Goal: Task Accomplishment & Management: Use online tool/utility

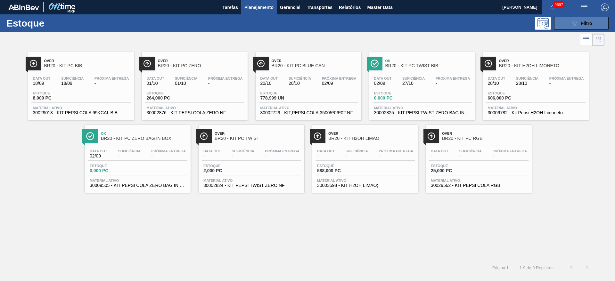
click at [583, 18] on button "089F7B8B-B2A5-4AFE-B5C0-19BA573D28AC Filtro" at bounding box center [582, 23] width 54 height 13
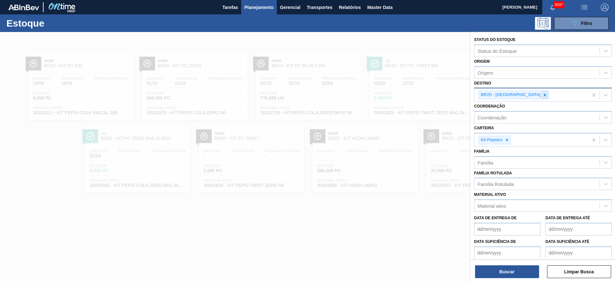
click at [542, 94] on div at bounding box center [545, 95] width 7 height 8
type input "23"
click at [506, 136] on div at bounding box center [507, 140] width 7 height 8
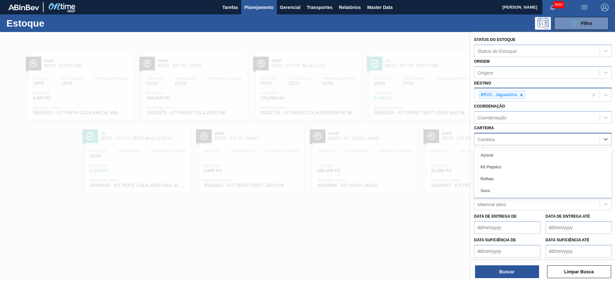
click at [506, 136] on div "Carteira" at bounding box center [537, 139] width 125 height 9
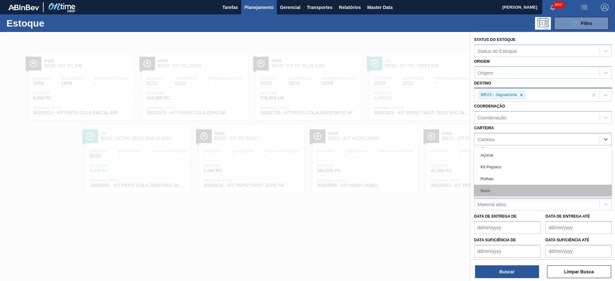
click at [492, 194] on div "Suco" at bounding box center [543, 191] width 138 height 12
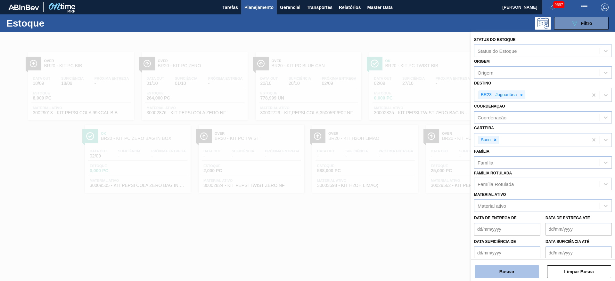
click at [515, 277] on button "Buscar" at bounding box center [507, 272] width 64 height 13
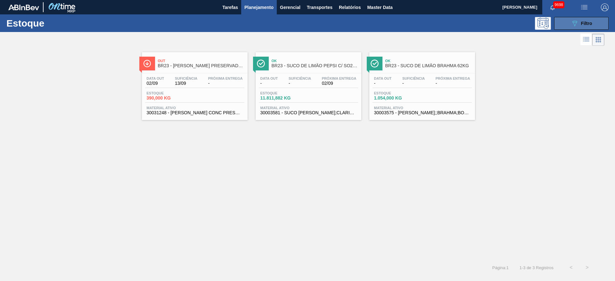
click at [572, 21] on icon "089F7B8B-B2A5-4AFE-B5C0-19BA573D28AC" at bounding box center [575, 24] width 8 height 8
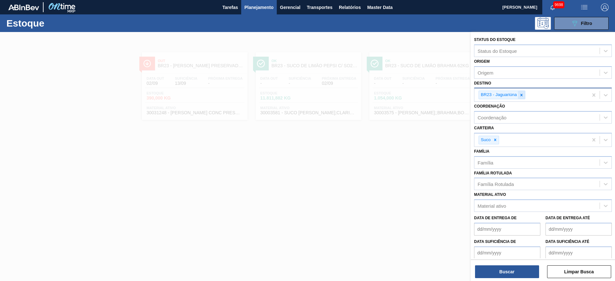
click at [521, 96] on icon at bounding box center [522, 95] width 4 height 4
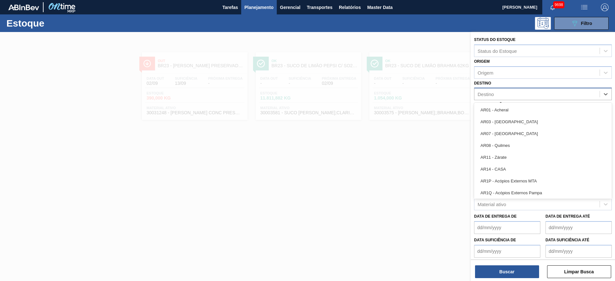
click at [521, 96] on div "Destino" at bounding box center [537, 94] width 125 height 9
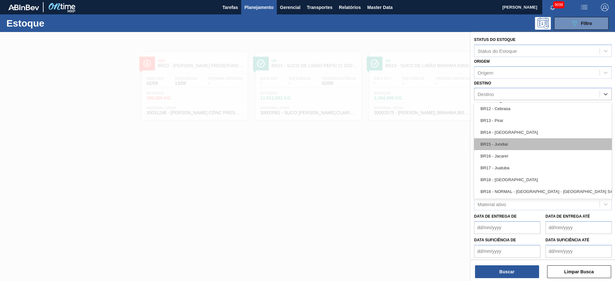
click at [509, 148] on div "BR15 - Jundiaí" at bounding box center [543, 144] width 138 height 12
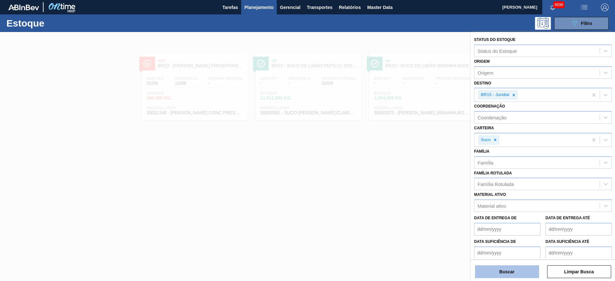
click at [511, 271] on button "Buscar" at bounding box center [507, 272] width 64 height 13
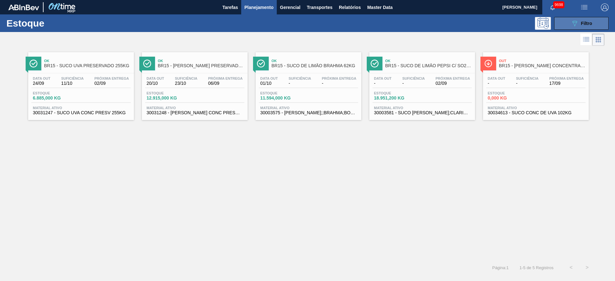
click at [586, 28] on button "089F7B8B-B2A5-4AFE-B5C0-19BA573D28AC Filtro" at bounding box center [582, 23] width 54 height 13
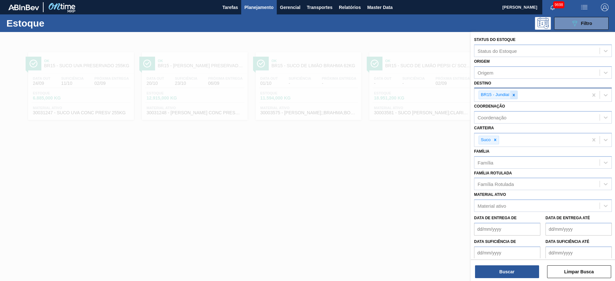
click at [515, 94] on icon at bounding box center [514, 95] width 4 height 4
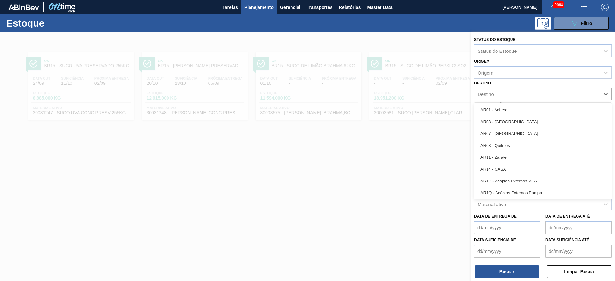
click at [515, 94] on div "Destino" at bounding box center [537, 94] width 125 height 9
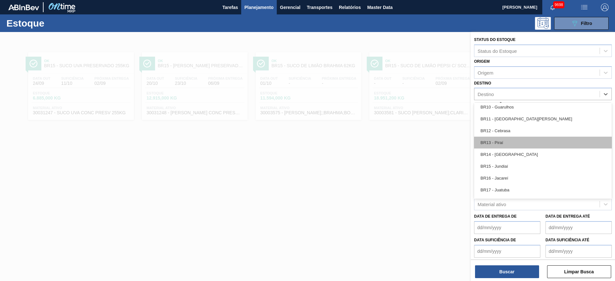
click at [507, 145] on div "BR13 - Piraí" at bounding box center [543, 143] width 138 height 12
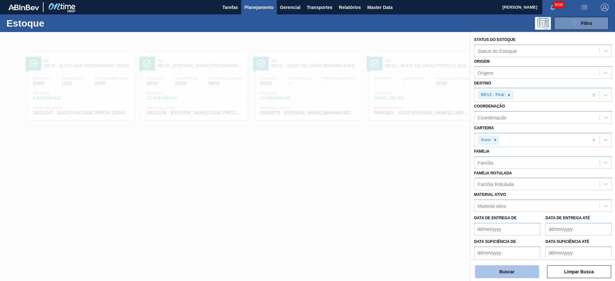
click at [490, 270] on button "Buscar" at bounding box center [507, 272] width 64 height 13
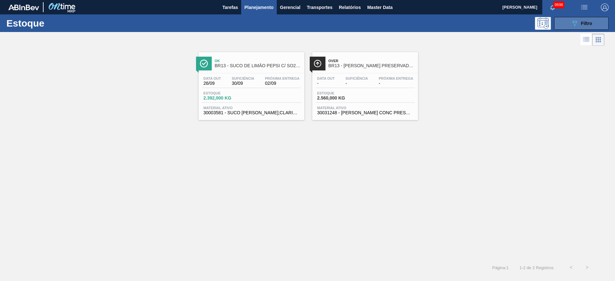
click at [572, 20] on icon "089F7B8B-B2A5-4AFE-B5C0-19BA573D28AC" at bounding box center [575, 24] width 8 height 8
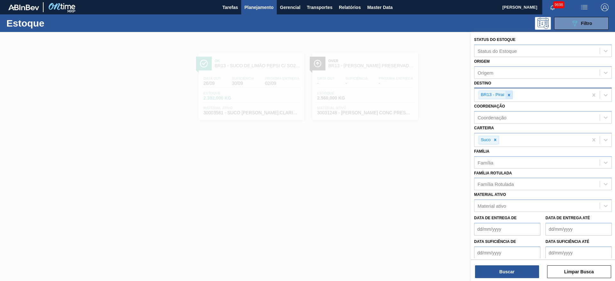
click at [509, 95] on icon at bounding box center [509, 95] width 2 height 2
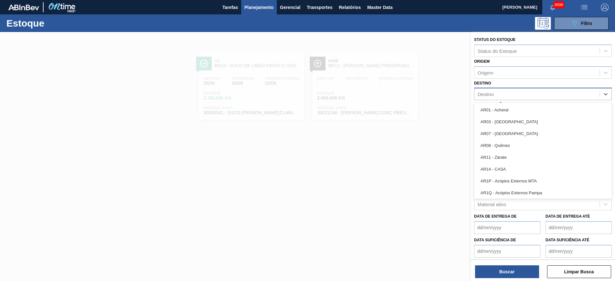
click at [509, 95] on div "Destino" at bounding box center [537, 94] width 125 height 9
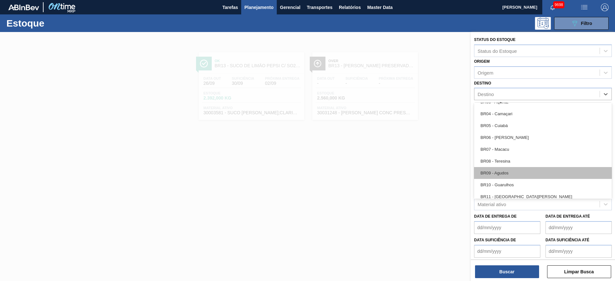
scroll to position [486, 0]
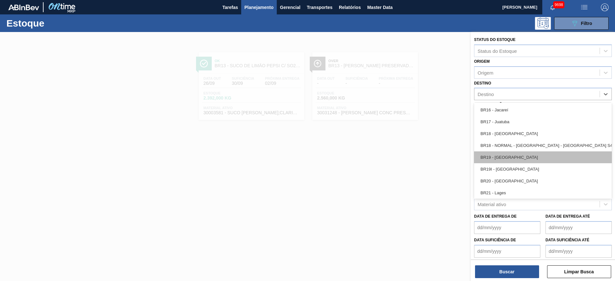
click at [514, 163] on div "BR19 - Nova Rio" at bounding box center [543, 158] width 138 height 12
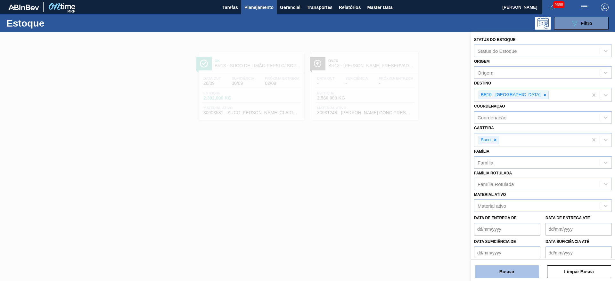
click at [494, 274] on button "Buscar" at bounding box center [507, 272] width 64 height 13
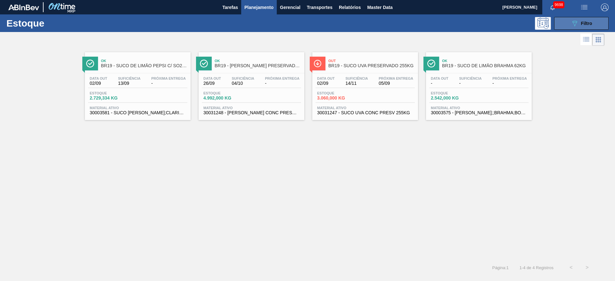
click at [567, 24] on button "089F7B8B-B2A5-4AFE-B5C0-19BA573D28AC Filtro" at bounding box center [582, 23] width 54 height 13
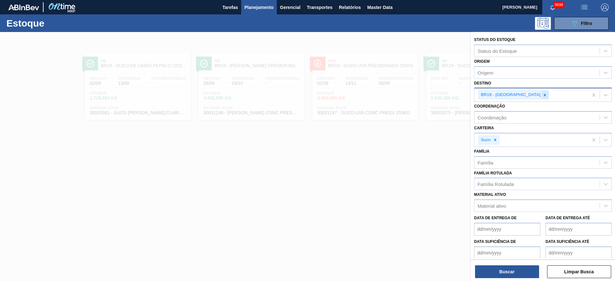
click at [542, 94] on div at bounding box center [545, 95] width 7 height 8
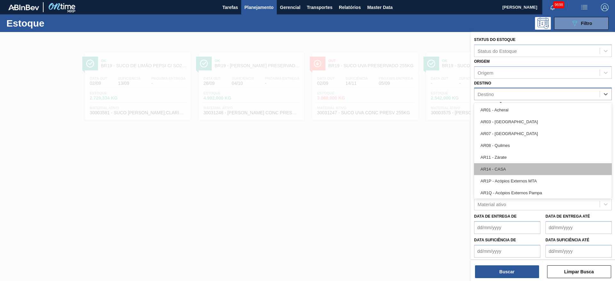
drag, startPoint x: 514, startPoint y: 94, endPoint x: 513, endPoint y: 166, distance: 72.1
click at [513, 100] on div "option BR19 - Nova Rio, deselected. option AR11 - Zárate focused, 5 of 92. 92 r…" at bounding box center [543, 94] width 138 height 13
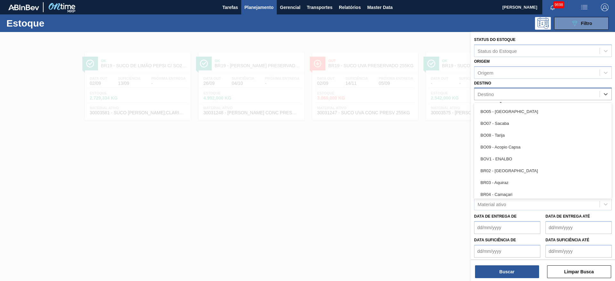
scroll to position [289, 0]
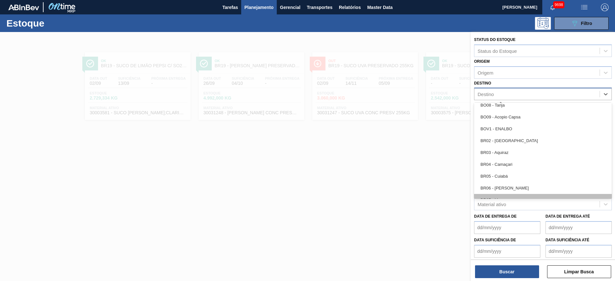
click at [508, 197] on div "BR07 - Macacu" at bounding box center [543, 200] width 138 height 12
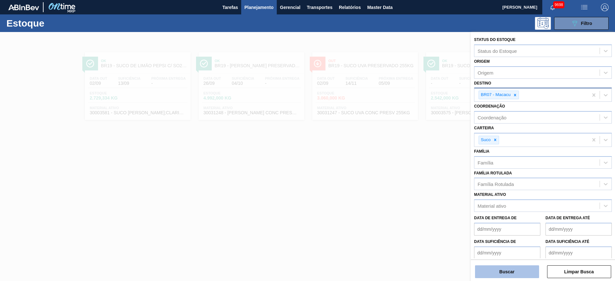
click at [501, 270] on button "Buscar" at bounding box center [507, 272] width 64 height 13
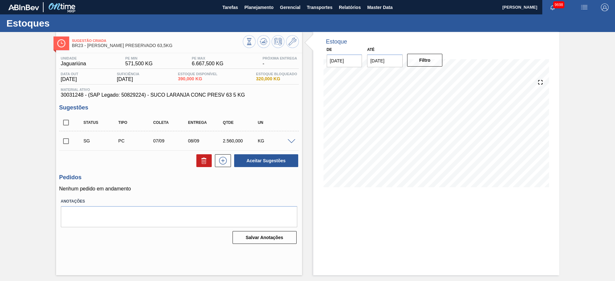
click at [291, 141] on span at bounding box center [292, 141] width 8 height 5
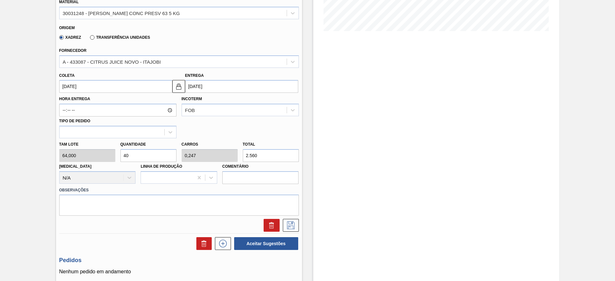
scroll to position [161, 0]
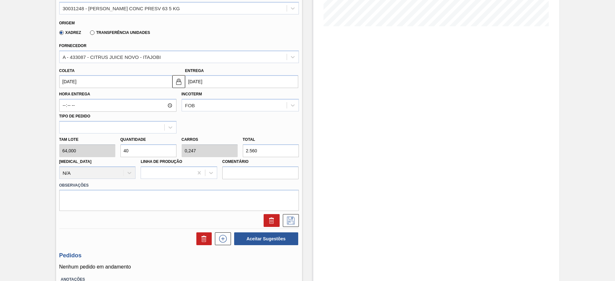
click at [137, 154] on input "40" at bounding box center [149, 151] width 56 height 13
type input "8"
type input "0,049"
type input "512"
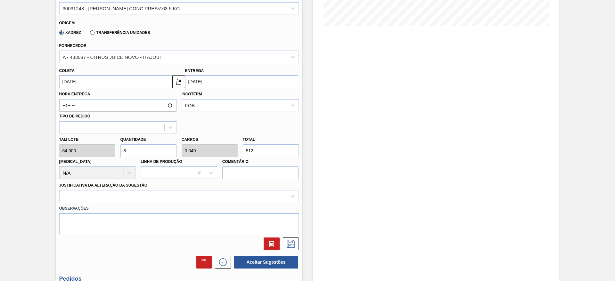
type input "0"
type input "1"
type input "0,006"
type input "64"
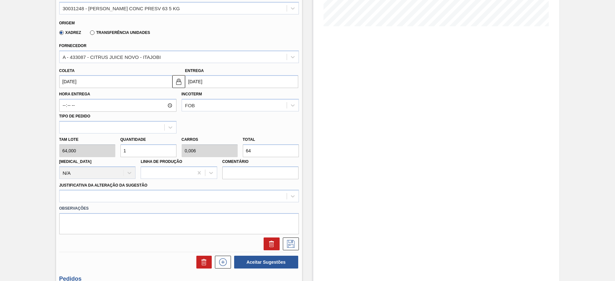
type input "14"
type input "0,086"
type input "896"
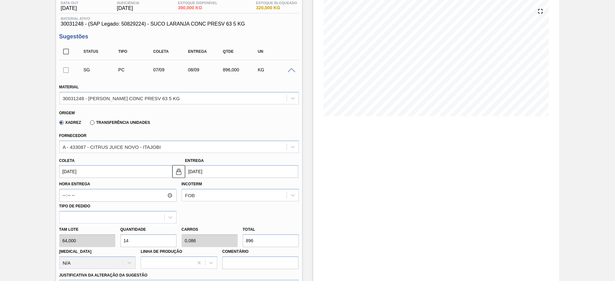
scroll to position [72, 0]
type input "14"
click at [75, 165] on input "07/09/2025" at bounding box center [115, 170] width 113 height 13
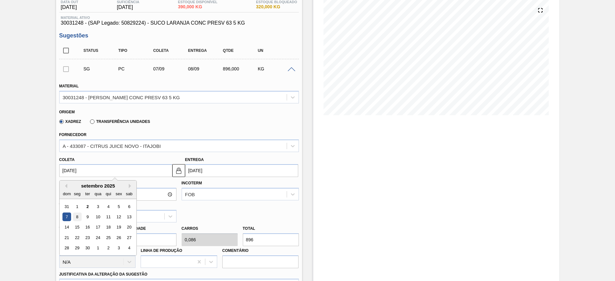
click at [77, 216] on div "8" at bounding box center [77, 217] width 9 height 9
type input "08/09/2025"
type input "09/09/2025"
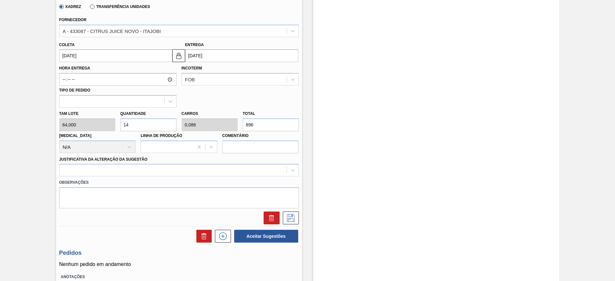
scroll to position [188, 0]
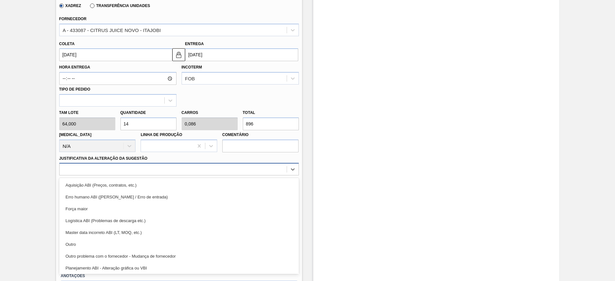
click at [206, 167] on div at bounding box center [173, 169] width 227 height 9
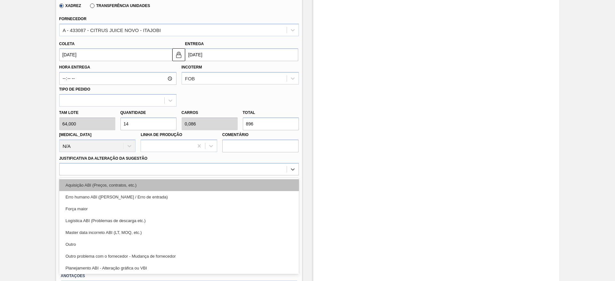
click at [205, 181] on div "Aquisição ABI (Preços, contratos, etc.)" at bounding box center [179, 185] width 240 height 12
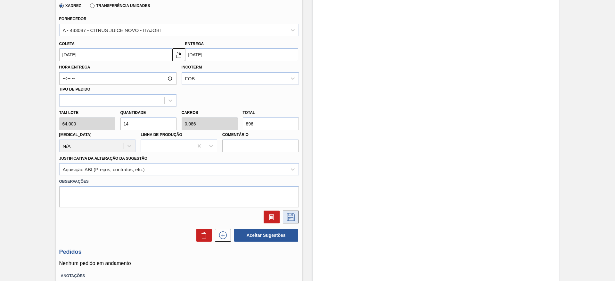
click at [295, 213] on button at bounding box center [291, 217] width 16 height 13
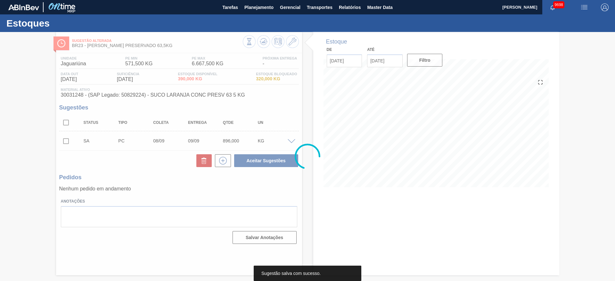
scroll to position [0, 0]
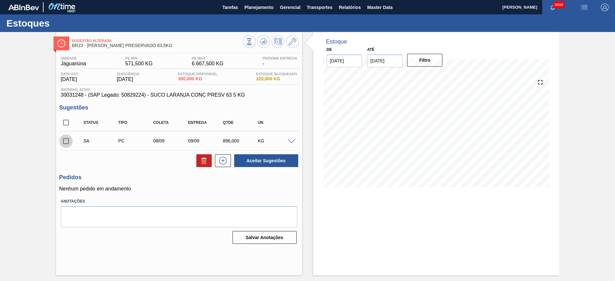
click at [63, 139] on input "checkbox" at bounding box center [65, 141] width 13 height 13
checkbox input "true"
click at [291, 139] on span at bounding box center [292, 141] width 8 height 5
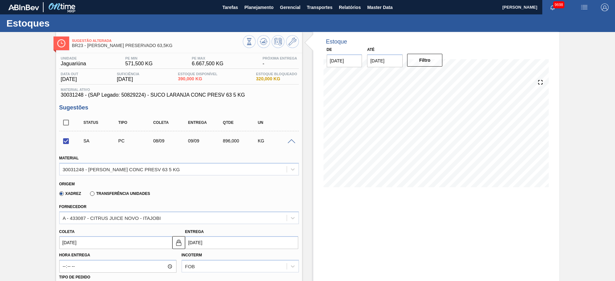
scroll to position [88, 0]
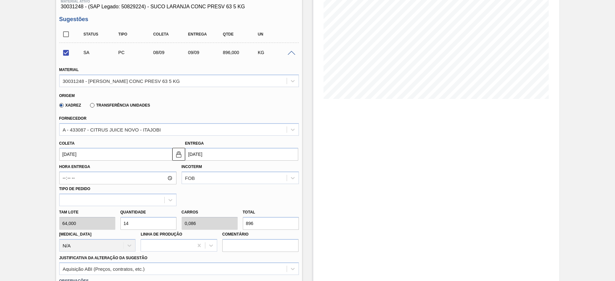
click at [135, 225] on input "14" at bounding box center [149, 223] width 56 height 13
type input "1"
checkbox input "false"
type input "15"
type input "0,093"
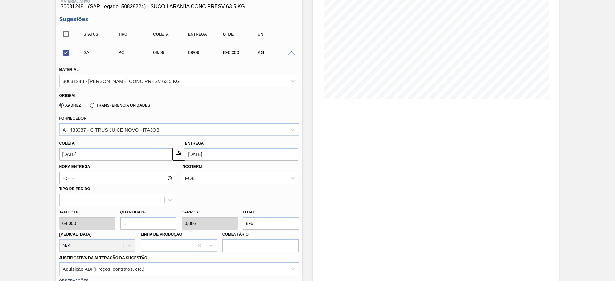
type input "960"
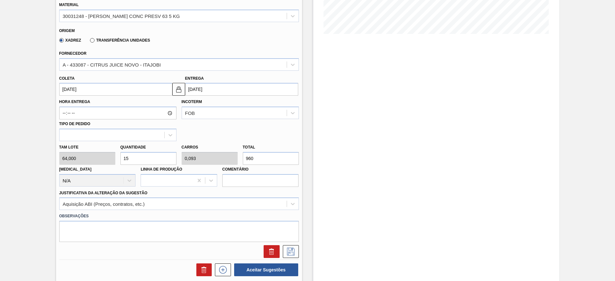
scroll to position [162, 0]
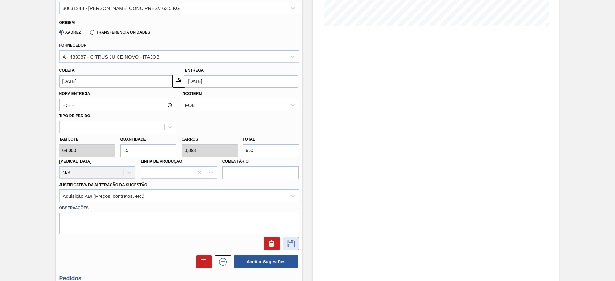
type input "15"
click at [291, 243] on icon at bounding box center [291, 244] width 10 height 8
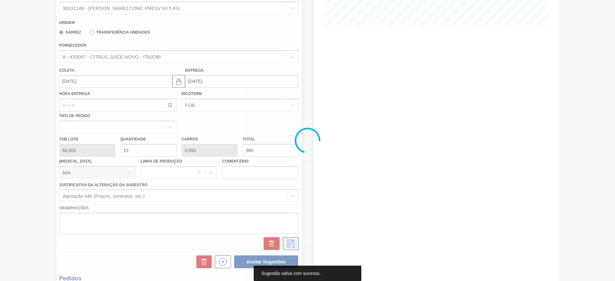
scroll to position [0, 0]
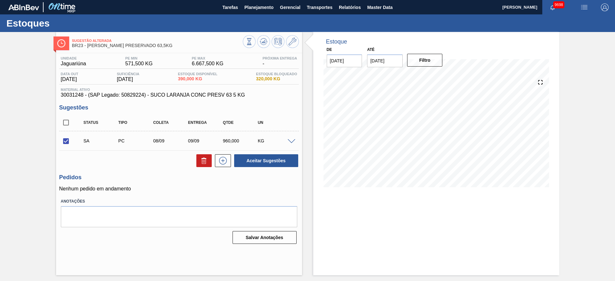
click at [291, 141] on span at bounding box center [292, 141] width 8 height 5
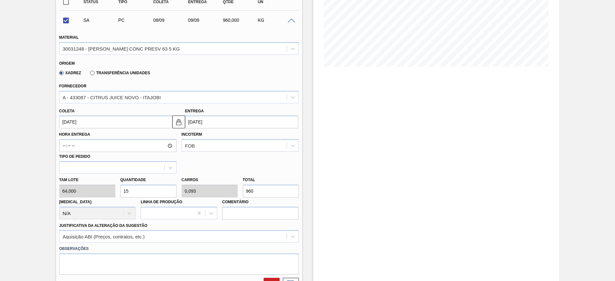
scroll to position [123, 0]
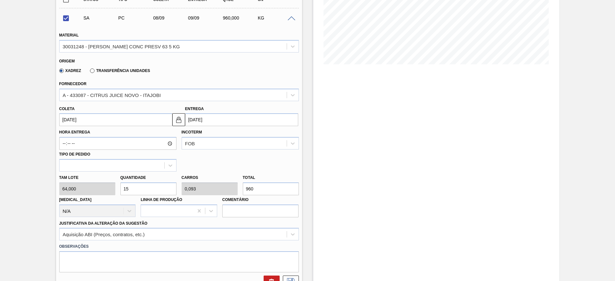
click at [136, 193] on input "15" at bounding box center [149, 189] width 56 height 13
checkbox input "false"
type input "1"
type input "0,006"
type input "64"
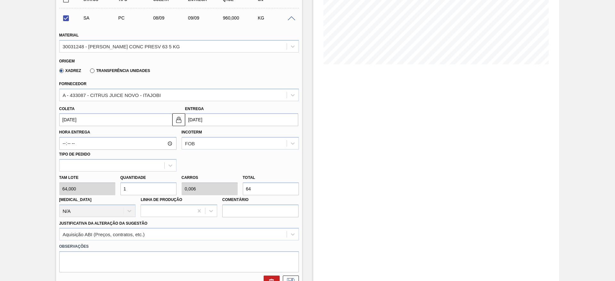
type input "16"
type input "0,099"
type input "1.024"
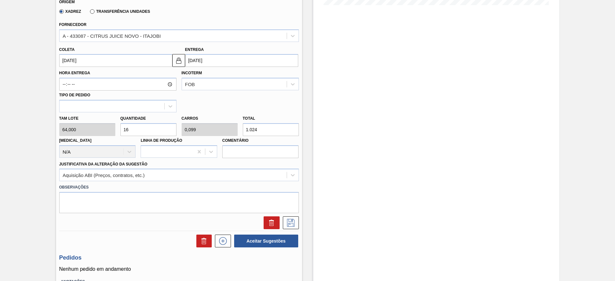
scroll to position [184, 0]
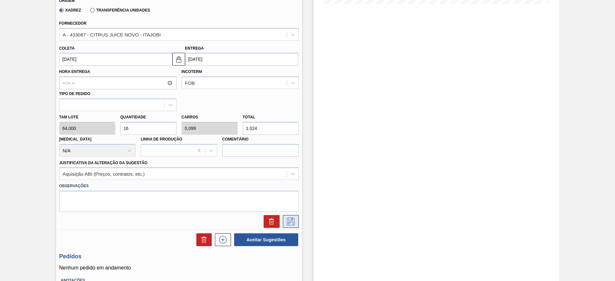
type input "16"
click at [290, 219] on icon at bounding box center [291, 222] width 10 height 8
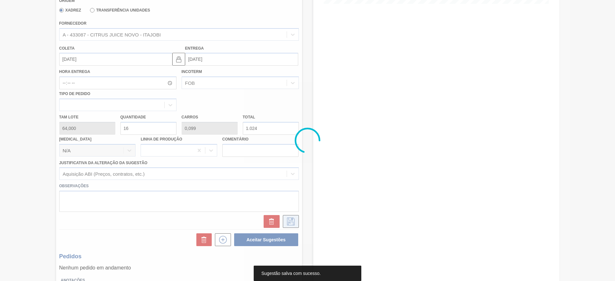
scroll to position [0, 0]
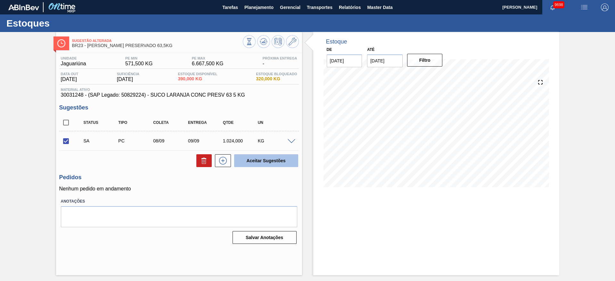
click at [255, 158] on button "Aceitar Sugestões" at bounding box center [266, 160] width 64 height 13
checkbox input "false"
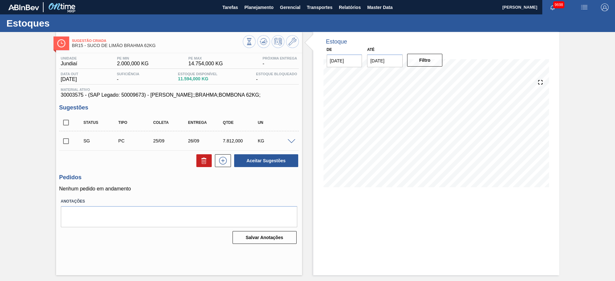
click at [290, 143] on span at bounding box center [292, 141] width 8 height 5
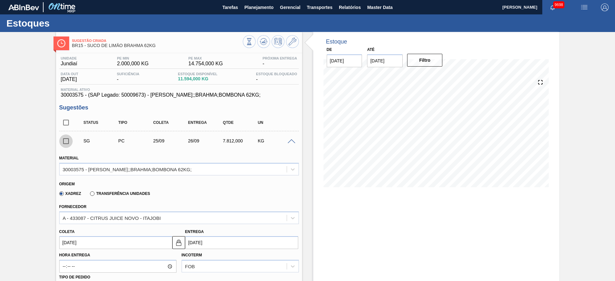
click at [65, 138] on input "checkbox" at bounding box center [65, 141] width 13 height 13
drag, startPoint x: 65, startPoint y: 138, endPoint x: 48, endPoint y: 138, distance: 16.4
click at [48, 138] on div "Sugestão Criada BR15 - SUCO DE LIMÃO BRAHMA 62KG Unidade Jundiaí PE MIN 2.000,0…" at bounding box center [307, 260] width 615 height 457
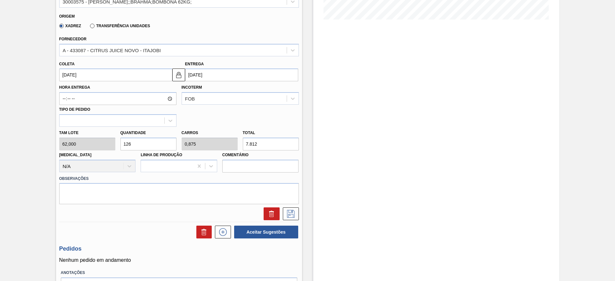
scroll to position [167, 0]
click at [257, 233] on button "Aceitar Sugestões" at bounding box center [266, 233] width 64 height 13
checkbox input "false"
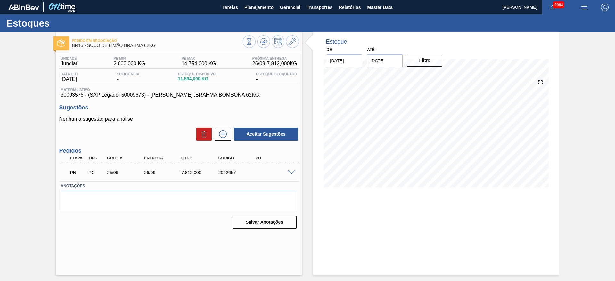
scroll to position [0, 0]
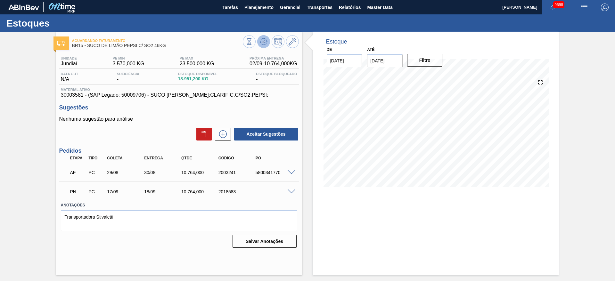
click at [263, 42] on icon at bounding box center [264, 41] width 4 height 3
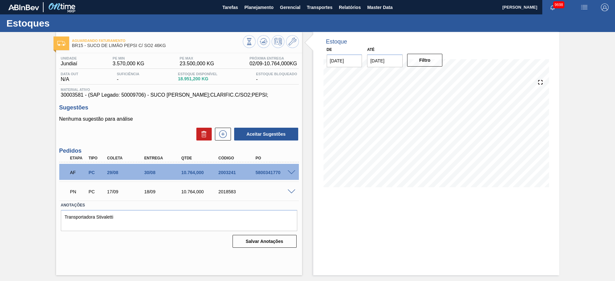
click at [294, 190] on span at bounding box center [292, 192] width 8 height 5
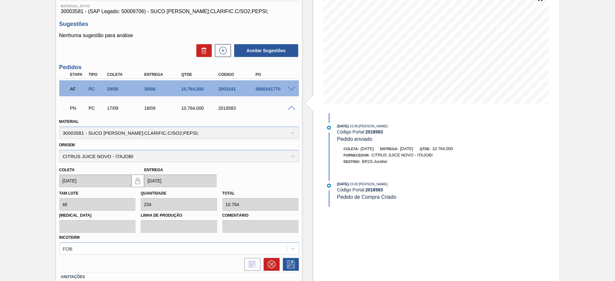
scroll to position [102, 0]
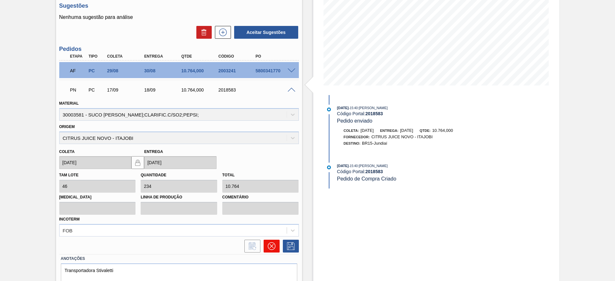
click at [270, 243] on icon at bounding box center [272, 247] width 8 height 8
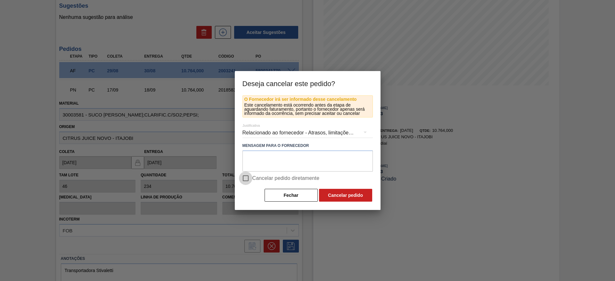
click at [252, 180] on input "Cancelar pedido diretamente" at bounding box center [245, 178] width 13 height 13
checkbox input "true"
click at [337, 192] on button "Cancelar pedido" at bounding box center [345, 195] width 53 height 13
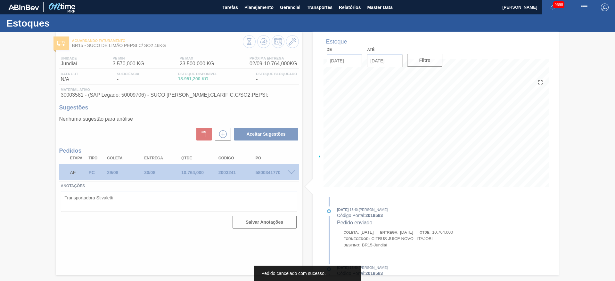
scroll to position [0, 0]
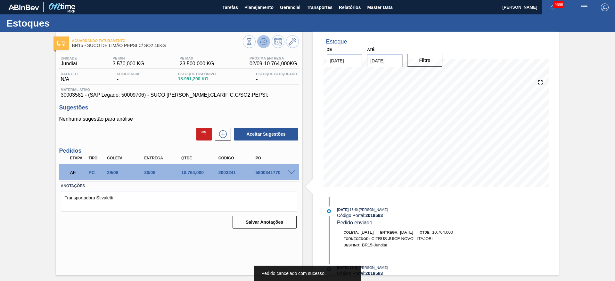
click at [262, 42] on icon at bounding box center [264, 42] width 8 height 8
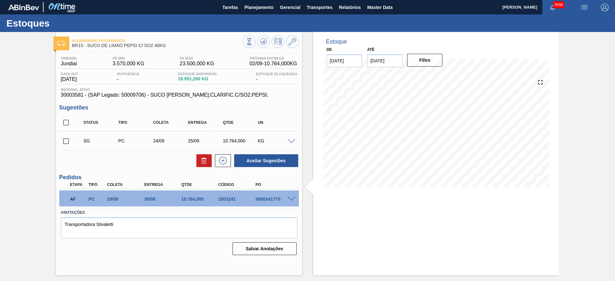
click at [258, 37] on div at bounding box center [271, 42] width 56 height 14
click at [265, 38] on icon at bounding box center [264, 40] width 6 height 4
click at [296, 39] on icon at bounding box center [293, 42] width 8 height 8
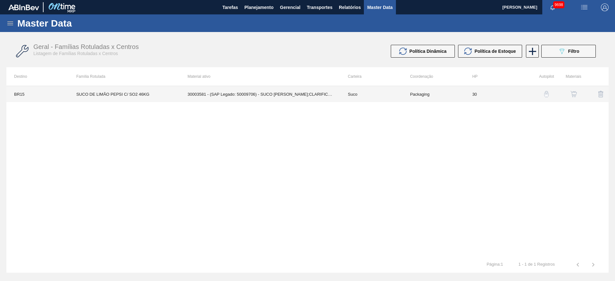
click at [251, 90] on td "30003581 - (SAP Legado: 50009706) - SUCO CONCENT LIMAO;CLARIFIC.C/SO2;PEPSI;" at bounding box center [260, 94] width 160 height 16
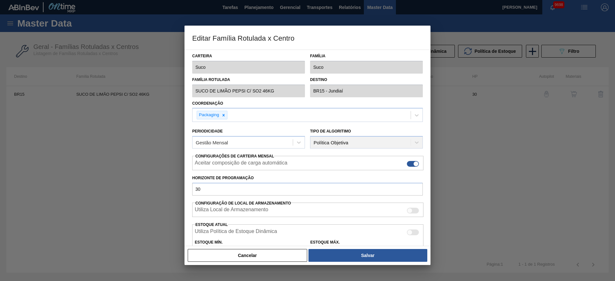
scroll to position [98, 0]
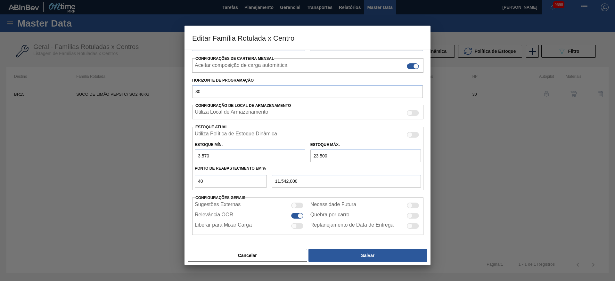
click at [325, 154] on input "23.500" at bounding box center [366, 156] width 111 height 13
type input "2.350"
type input "3.082,000"
type input "235"
type input "2.236,000"
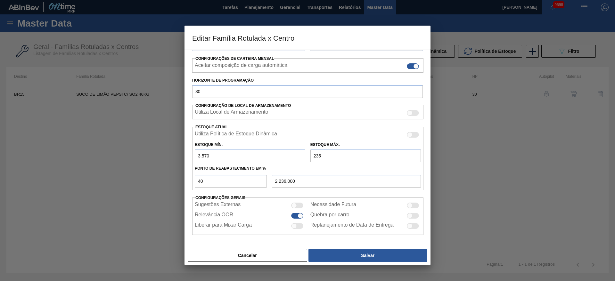
type input "2.355"
type input "3.084,000"
type input "23.550"
type input "11.562,000"
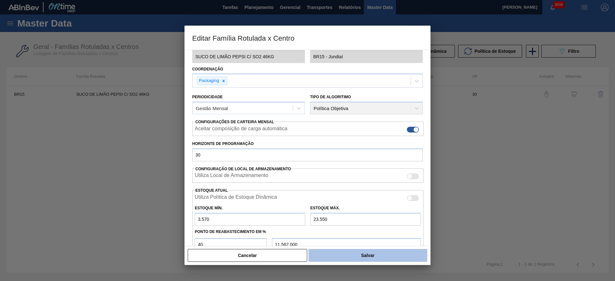
scroll to position [32, 0]
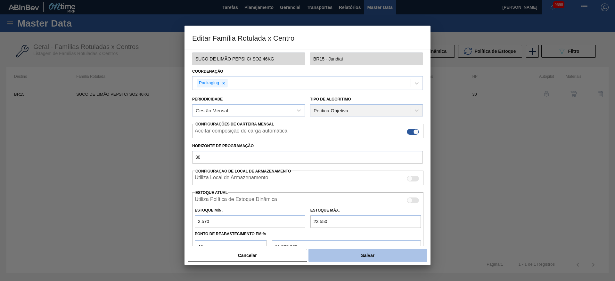
type input "23.550"
click at [346, 261] on button "Salvar" at bounding box center [368, 255] width 119 height 13
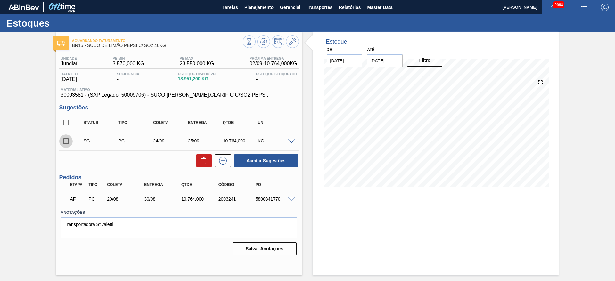
click at [67, 141] on input "checkbox" at bounding box center [65, 141] width 13 height 13
click at [259, 163] on button "Aceitar Sugestões" at bounding box center [266, 160] width 64 height 13
checkbox input "false"
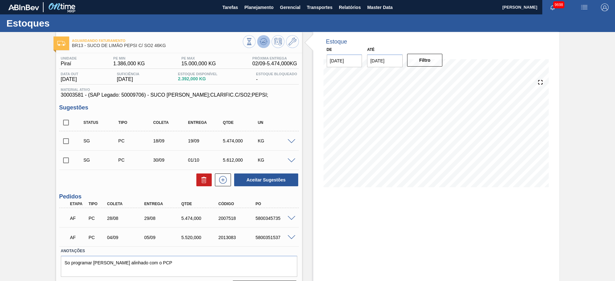
click at [260, 47] on button at bounding box center [263, 41] width 13 height 13
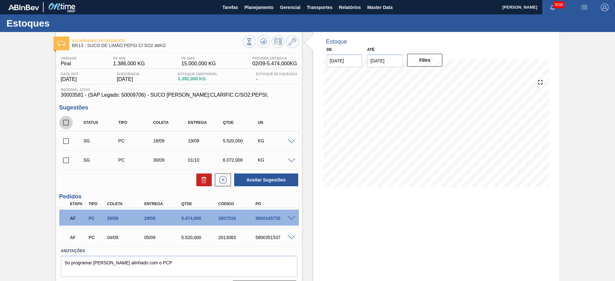
click at [63, 122] on input "checkbox" at bounding box center [65, 122] width 13 height 13
checkbox input "true"
click at [254, 184] on button "Aceitar Sugestões" at bounding box center [266, 180] width 64 height 13
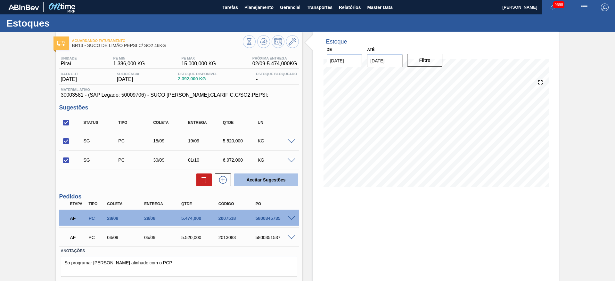
checkbox input "false"
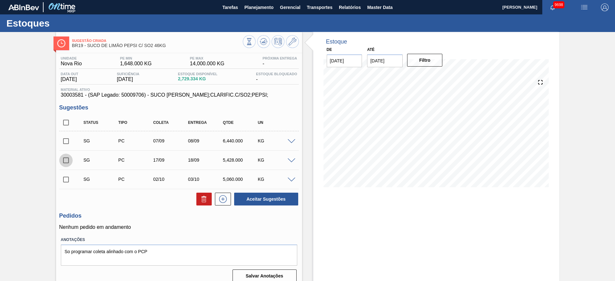
click at [63, 163] on input "checkbox" at bounding box center [65, 160] width 13 height 13
click at [256, 198] on button "Aceitar Sugestões" at bounding box center [266, 199] width 64 height 13
checkbox input "false"
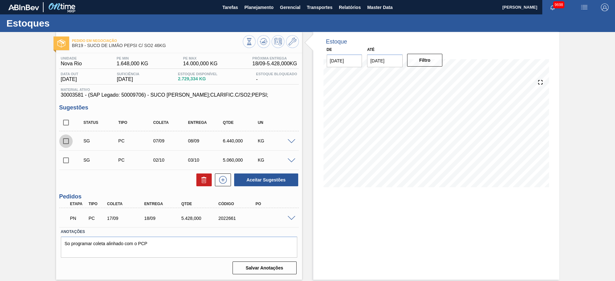
click at [63, 144] on input "checkbox" at bounding box center [65, 141] width 13 height 13
click at [260, 181] on button "Aceitar Sugestões" at bounding box center [266, 180] width 64 height 13
checkbox input "false"
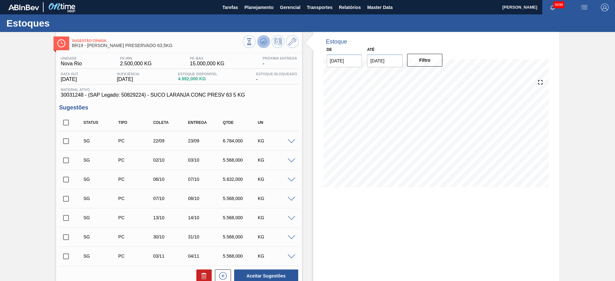
click at [261, 38] on icon at bounding box center [264, 42] width 8 height 8
click at [68, 140] on input "checkbox" at bounding box center [65, 141] width 13 height 13
click at [264, 275] on button "Aceitar Sugestões" at bounding box center [266, 276] width 64 height 13
checkbox input "false"
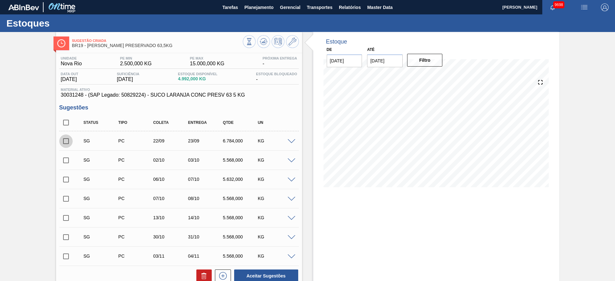
click at [72, 143] on input "checkbox" at bounding box center [65, 141] width 13 height 13
click at [257, 276] on button "Aceitar Sugestões" at bounding box center [266, 276] width 64 height 13
checkbox input "false"
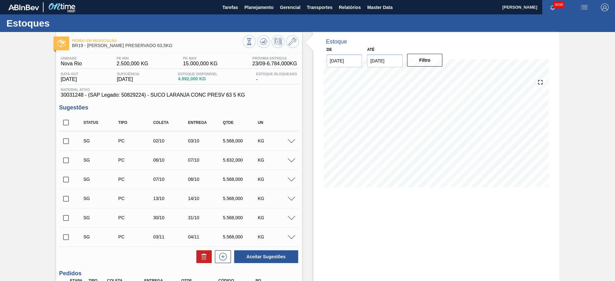
scroll to position [76, 0]
